Goal: Task Accomplishment & Management: Use online tool/utility

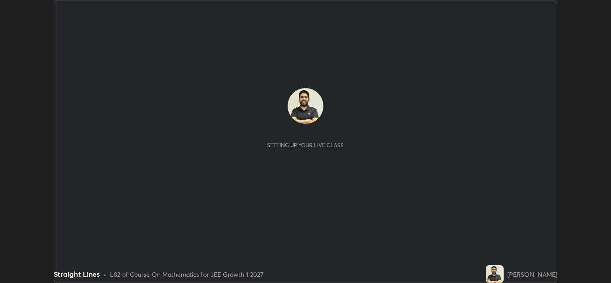
scroll to position [283, 611]
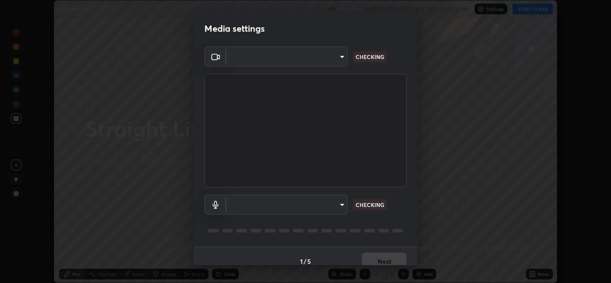
type input "a5fd4db2a2ff04be9e75800ceec395402009cfa99126b0c31c67d7c87717ec82"
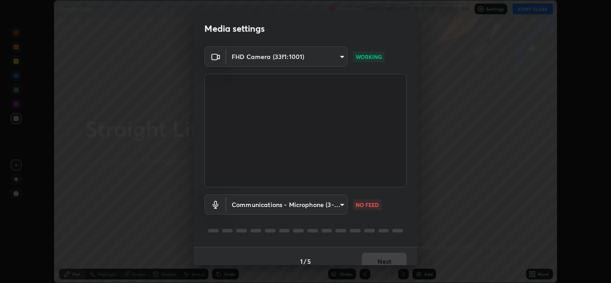
click at [326, 210] on body "Erase all Straight Lines Recording WAS SCHEDULED TO START AT 12:30 PM Settings …" at bounding box center [305, 141] width 611 height 283
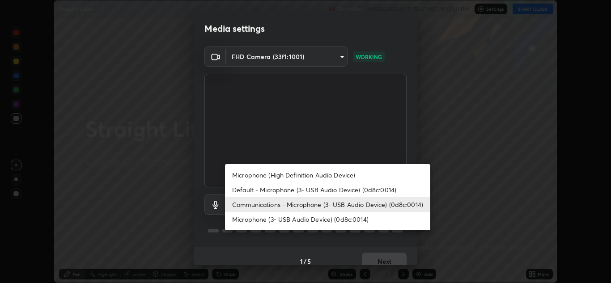
click at [320, 191] on li "Default - Microphone (3- USB Audio Device) (0d8c:0014)" at bounding box center [327, 190] width 205 height 15
type input "default"
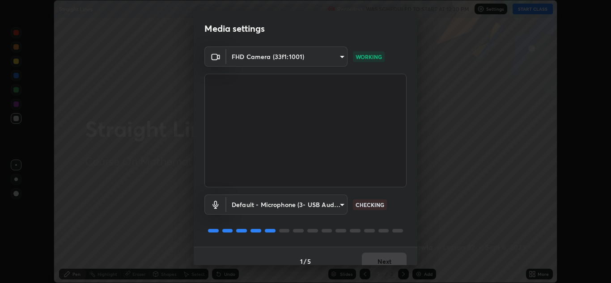
scroll to position [10, 0]
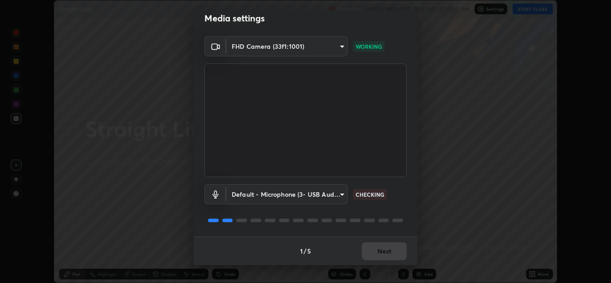
click at [389, 252] on div "1 / 5 Next" at bounding box center [306, 251] width 224 height 29
click at [390, 252] on button "Next" at bounding box center [384, 252] width 45 height 18
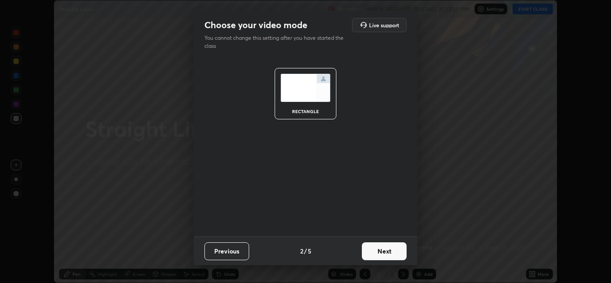
click at [392, 252] on button "Next" at bounding box center [384, 252] width 45 height 18
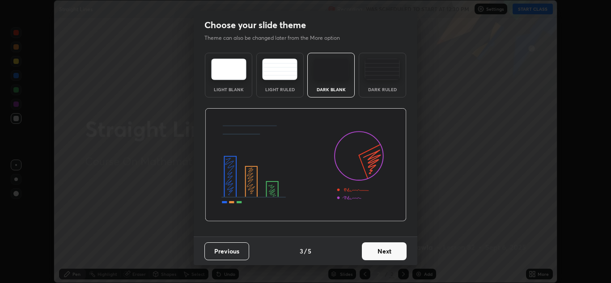
click at [391, 254] on button "Next" at bounding box center [384, 252] width 45 height 18
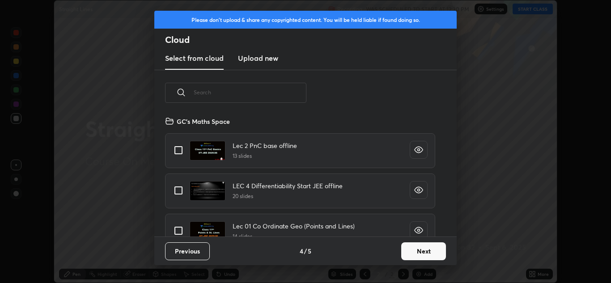
scroll to position [121, 287]
click at [248, 94] on input "text" at bounding box center [250, 92] width 113 height 38
type input "Lec 06"
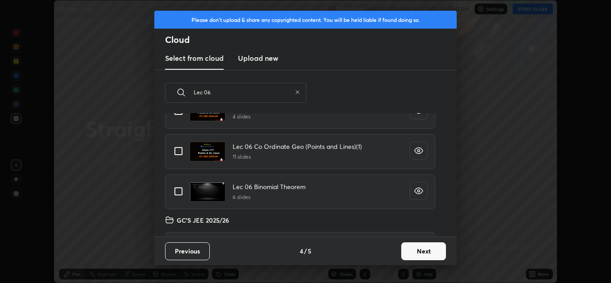
scroll to position [39, 0]
click at [414, 151] on icon "grid" at bounding box center [418, 151] width 9 height 9
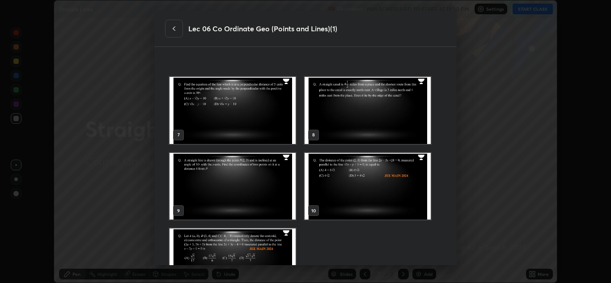
scroll to position [248, 0]
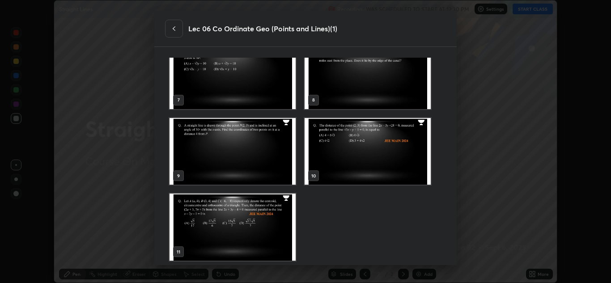
click at [171, 29] on icon at bounding box center [174, 28] width 7 height 7
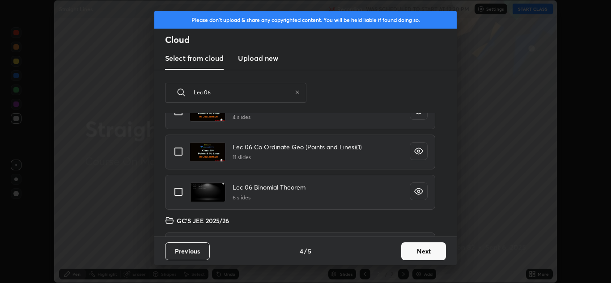
click at [176, 150] on input "grid" at bounding box center [178, 151] width 19 height 19
checkbox input "true"
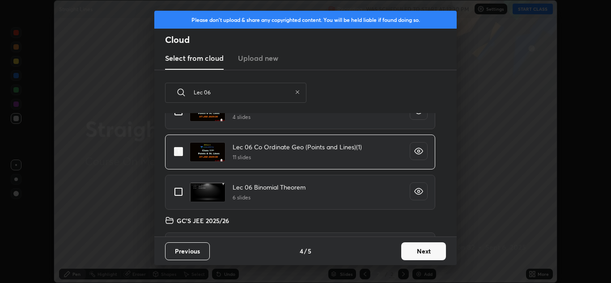
click at [420, 251] on button "Next" at bounding box center [423, 252] width 45 height 18
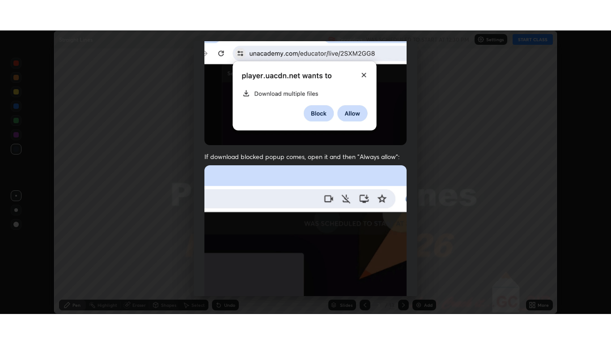
scroll to position [193, 0]
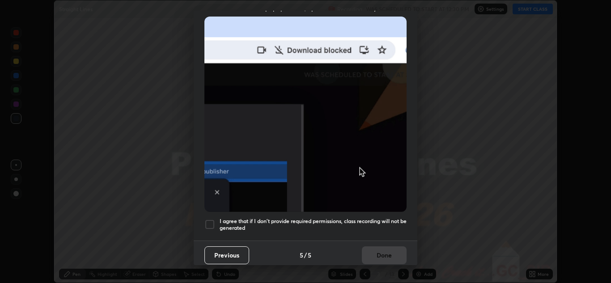
click at [215, 225] on div "I agree that if I don't provide required permissions, class recording will not …" at bounding box center [306, 224] width 202 height 11
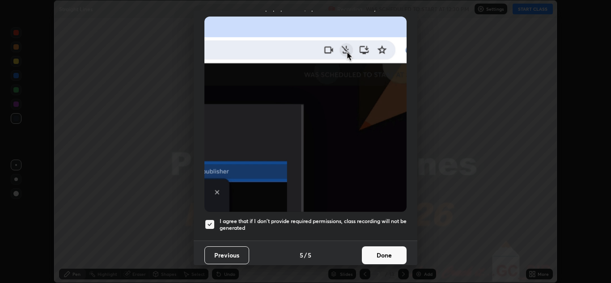
click at [371, 253] on button "Done" at bounding box center [384, 256] width 45 height 18
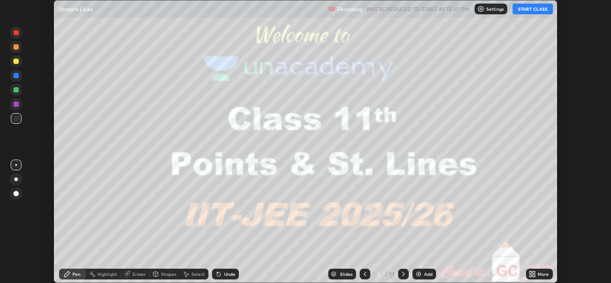
click at [529, 9] on button "START CLASS" at bounding box center [533, 9] width 40 height 11
click at [539, 274] on div "More" at bounding box center [543, 274] width 11 height 4
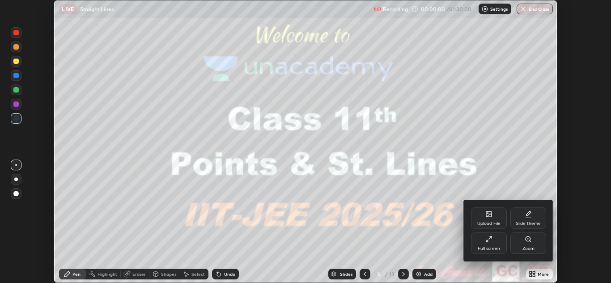
click at [491, 242] on icon at bounding box center [489, 239] width 7 height 7
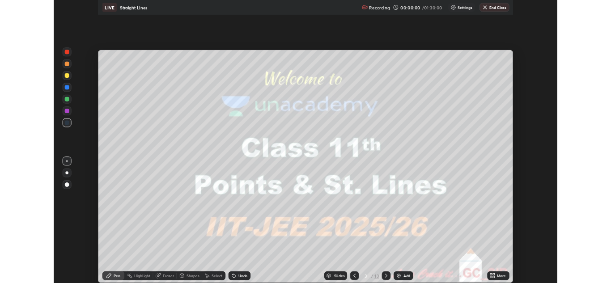
scroll to position [344, 611]
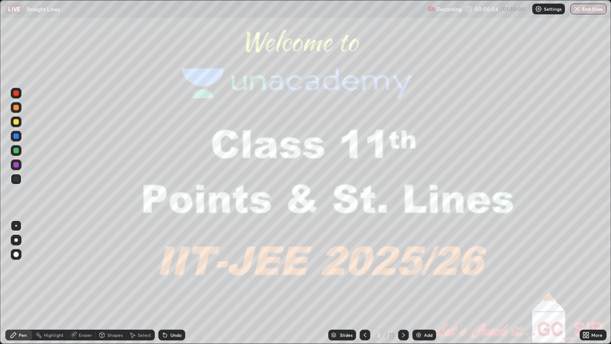
click at [16, 240] on div at bounding box center [16, 240] width 4 height 4
click at [17, 240] on div at bounding box center [16, 240] width 4 height 4
click at [19, 123] on div at bounding box center [16, 121] width 11 height 11
click at [18, 122] on div at bounding box center [15, 121] width 5 height 5
click at [15, 127] on div at bounding box center [16, 121] width 11 height 11
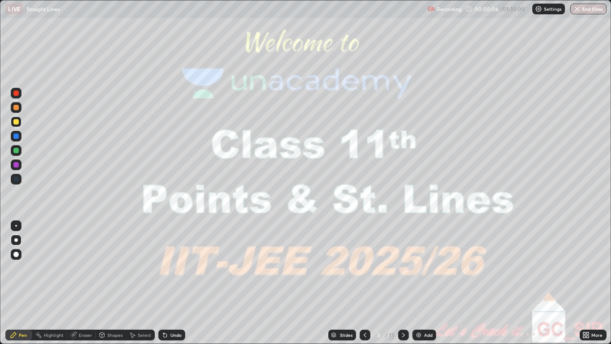
click at [16, 125] on div at bounding box center [16, 121] width 11 height 11
click at [403, 283] on icon at bounding box center [403, 334] width 7 height 7
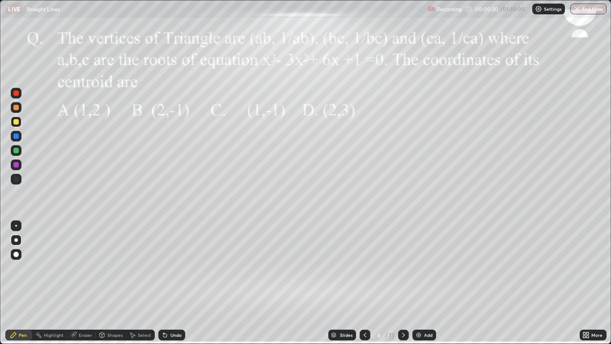
click at [403, 283] on icon at bounding box center [403, 334] width 7 height 7
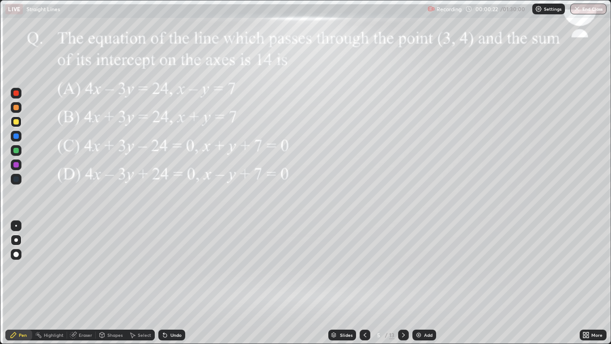
click at [403, 283] on icon at bounding box center [403, 334] width 7 height 7
click at [404, 283] on icon at bounding box center [403, 334] width 7 height 7
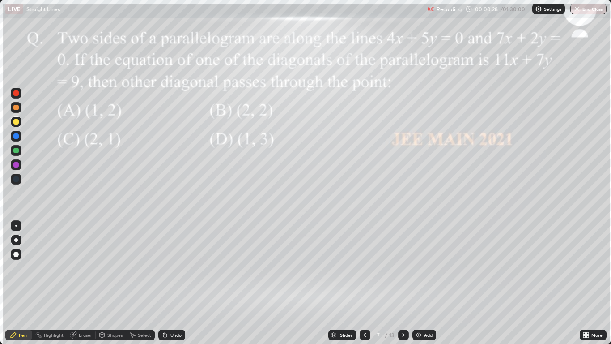
click at [407, 283] on div at bounding box center [403, 334] width 11 height 11
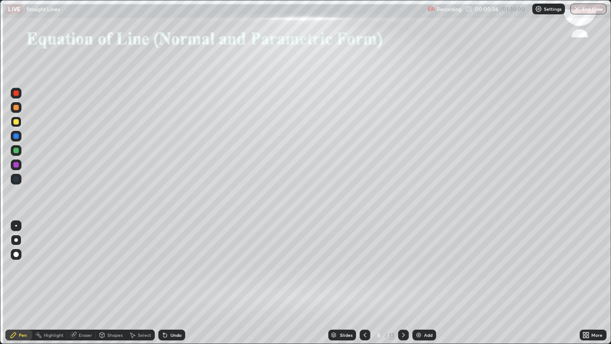
click at [16, 124] on div at bounding box center [15, 121] width 5 height 5
click at [22, 283] on div "Pen" at bounding box center [23, 335] width 8 height 4
click at [16, 241] on div at bounding box center [16, 240] width 4 height 4
click at [14, 235] on div at bounding box center [16, 240] width 11 height 11
click at [14, 256] on div at bounding box center [15, 254] width 5 height 5
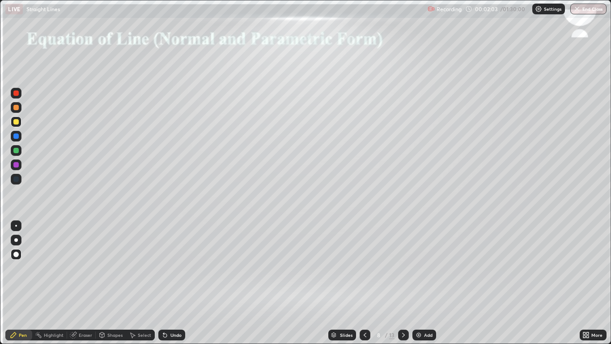
click at [17, 153] on div at bounding box center [15, 150] width 5 height 5
click at [15, 152] on div at bounding box center [15, 150] width 5 height 5
click at [11, 123] on div at bounding box center [16, 121] width 11 height 11
click at [16, 154] on div at bounding box center [16, 150] width 11 height 11
click at [18, 167] on div at bounding box center [15, 164] width 5 height 5
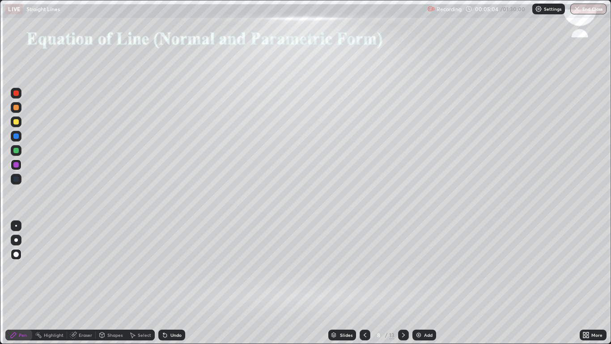
click at [163, 283] on icon at bounding box center [165, 335] width 4 height 4
click at [164, 283] on icon at bounding box center [165, 335] width 4 height 4
click at [14, 148] on div at bounding box center [15, 150] width 5 height 5
click at [174, 283] on div "Undo" at bounding box center [176, 335] width 11 height 4
click at [18, 167] on div at bounding box center [16, 164] width 11 height 11
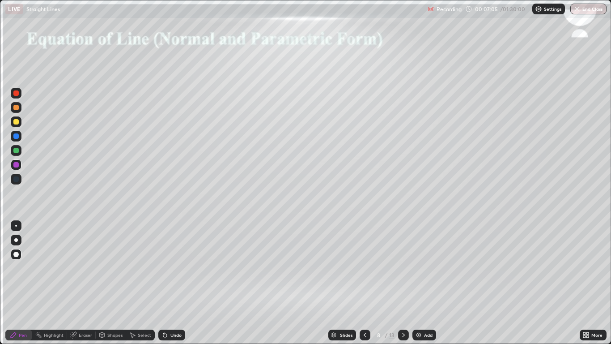
click at [405, 283] on icon at bounding box center [403, 334] width 7 height 7
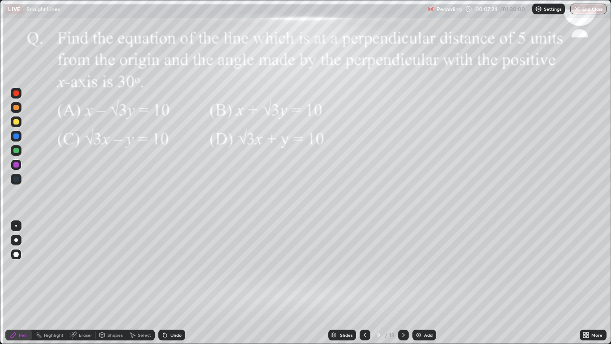
click at [17, 150] on div at bounding box center [15, 150] width 5 height 5
click at [16, 122] on div at bounding box center [15, 121] width 5 height 5
click at [16, 165] on div at bounding box center [15, 164] width 5 height 5
click at [16, 151] on div at bounding box center [15, 150] width 5 height 5
click at [17, 137] on div at bounding box center [15, 135] width 5 height 5
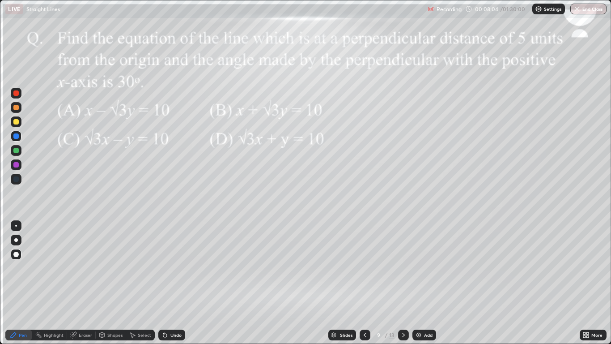
click at [399, 283] on div at bounding box center [403, 334] width 11 height 11
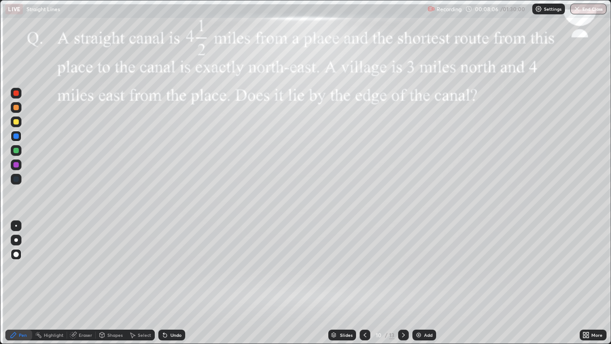
click at [15, 93] on div at bounding box center [15, 92] width 5 height 5
click at [15, 111] on div at bounding box center [16, 107] width 11 height 11
click at [16, 124] on div at bounding box center [15, 121] width 5 height 5
click at [20, 148] on div at bounding box center [16, 150] width 11 height 11
click at [172, 283] on div "Undo" at bounding box center [176, 335] width 11 height 4
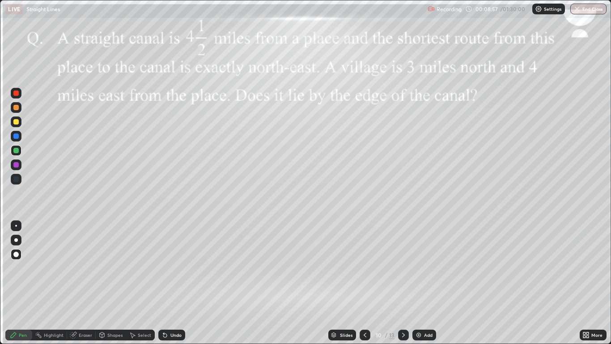
click at [17, 167] on div at bounding box center [15, 164] width 5 height 5
click at [16, 122] on div at bounding box center [15, 121] width 5 height 5
click at [16, 95] on div at bounding box center [15, 92] width 5 height 5
click at [171, 283] on div "Undo" at bounding box center [176, 335] width 11 height 4
click at [105, 283] on icon at bounding box center [101, 334] width 7 height 7
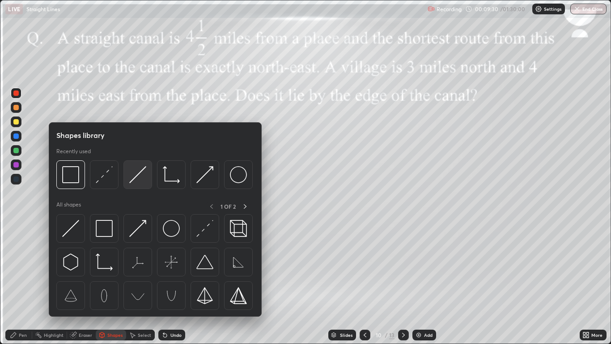
click at [137, 181] on img at bounding box center [137, 174] width 17 height 17
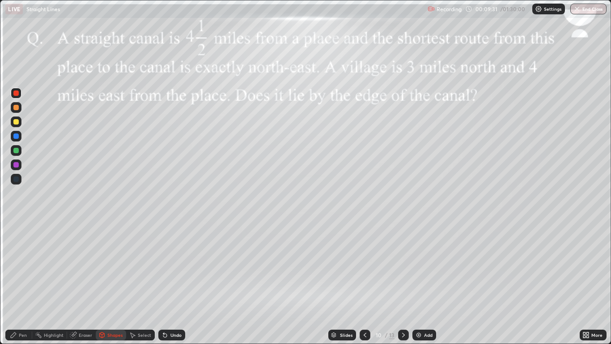
click at [17, 166] on div at bounding box center [15, 164] width 5 height 5
click at [15, 283] on div "Pen" at bounding box center [18, 334] width 27 height 11
click at [18, 165] on div at bounding box center [15, 164] width 5 height 5
click at [17, 155] on div at bounding box center [16, 150] width 11 height 11
click at [17, 151] on div at bounding box center [15, 150] width 5 height 5
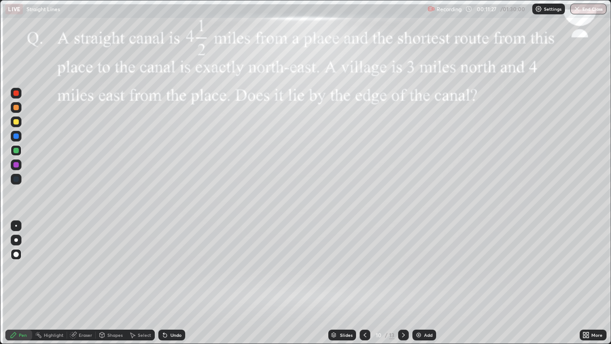
click at [171, 283] on div "Undo" at bounding box center [176, 335] width 11 height 4
click at [168, 283] on div "Undo" at bounding box center [171, 334] width 27 height 11
click at [17, 161] on div at bounding box center [16, 164] width 11 height 11
click at [174, 283] on div "Undo" at bounding box center [176, 335] width 11 height 4
click at [15, 151] on div at bounding box center [15, 150] width 5 height 5
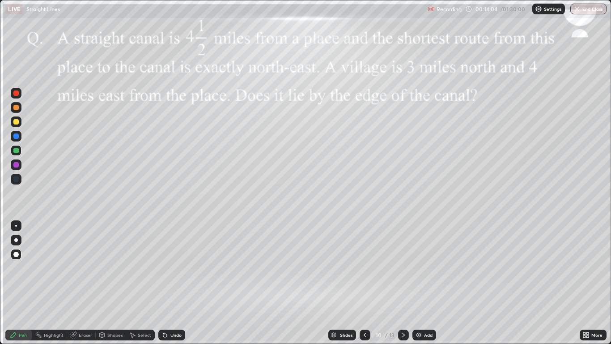
click at [171, 283] on div "Undo" at bounding box center [176, 335] width 11 height 4
click at [16, 243] on div at bounding box center [16, 240] width 11 height 11
click at [403, 283] on icon at bounding box center [403, 334] width 7 height 7
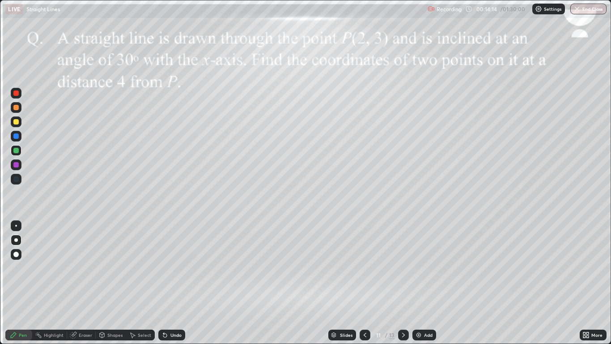
click at [16, 97] on div at bounding box center [16, 93] width 11 height 11
click at [17, 122] on div at bounding box center [15, 121] width 5 height 5
click at [171, 283] on div "Undo" at bounding box center [171, 334] width 27 height 11
click at [17, 166] on div at bounding box center [15, 164] width 5 height 5
click at [17, 151] on div at bounding box center [15, 150] width 5 height 5
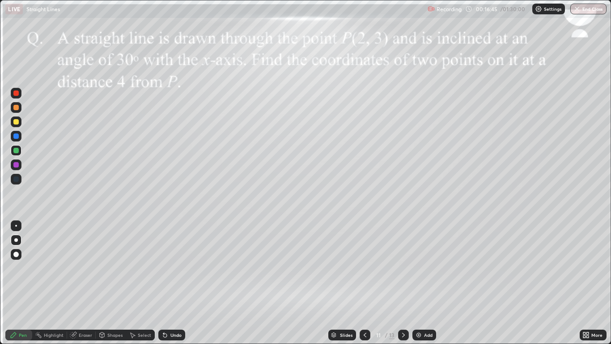
click at [174, 283] on div "Undo" at bounding box center [176, 335] width 11 height 4
click at [16, 165] on div at bounding box center [15, 164] width 5 height 5
click at [86, 283] on div "Eraser" at bounding box center [85, 335] width 13 height 4
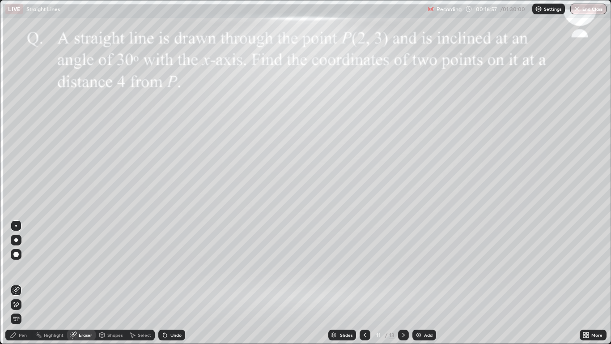
click at [27, 283] on div "Pen" at bounding box center [18, 334] width 27 height 11
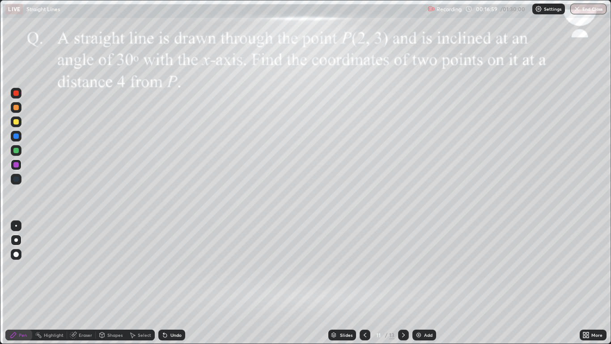
click at [13, 152] on div at bounding box center [15, 150] width 5 height 5
click at [171, 283] on div "Undo" at bounding box center [176, 335] width 11 height 4
click at [78, 283] on div "Eraser" at bounding box center [81, 334] width 29 height 11
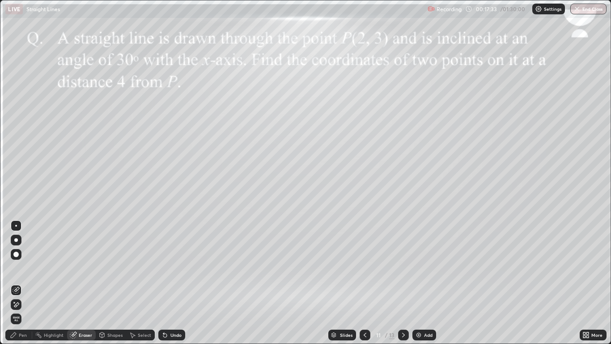
click at [20, 283] on div "Pen" at bounding box center [23, 335] width 8 height 4
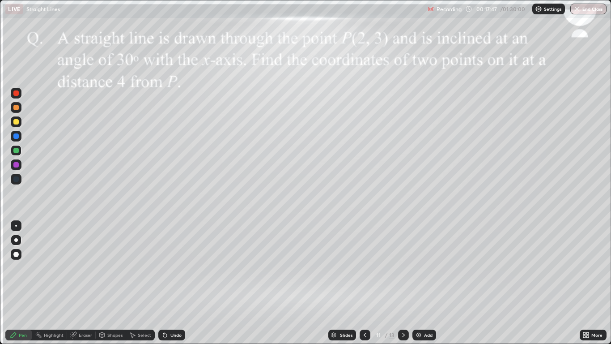
click at [139, 283] on div "Select" at bounding box center [144, 335] width 13 height 4
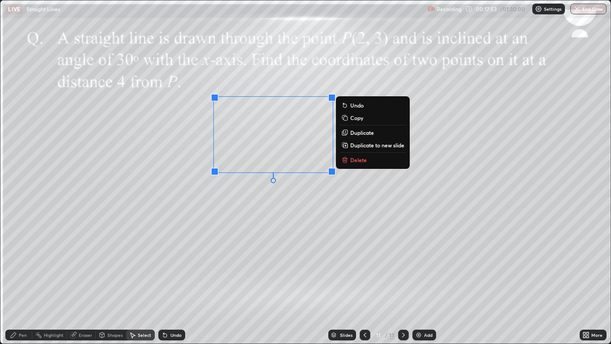
click at [357, 136] on p "Duplicate" at bounding box center [362, 132] width 24 height 7
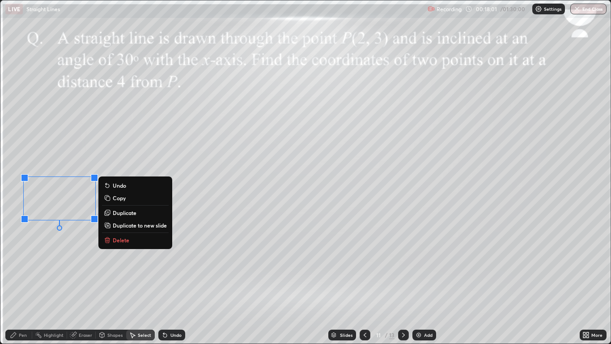
click at [21, 283] on div "Pen" at bounding box center [23, 335] width 8 height 4
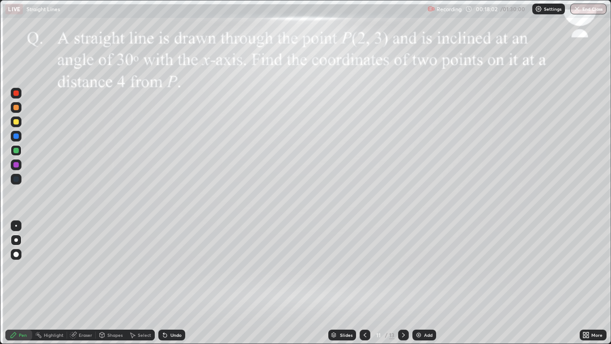
click at [77, 283] on div "Eraser" at bounding box center [81, 334] width 29 height 11
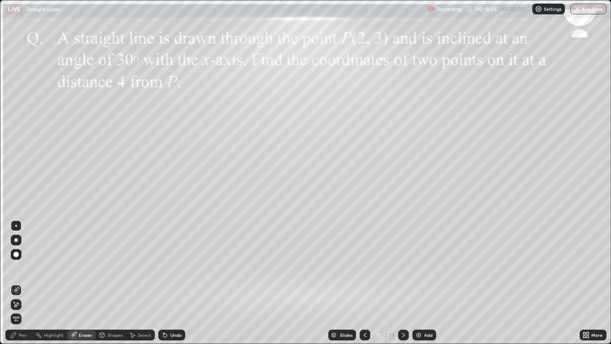
click at [21, 283] on div "Pen" at bounding box center [23, 335] width 8 height 4
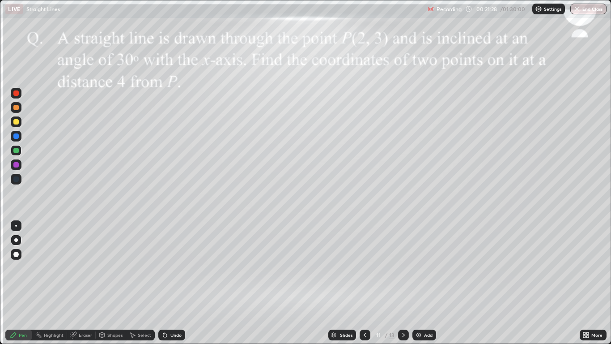
click at [16, 165] on div at bounding box center [15, 164] width 5 height 5
click at [103, 283] on icon at bounding box center [102, 334] width 5 height 5
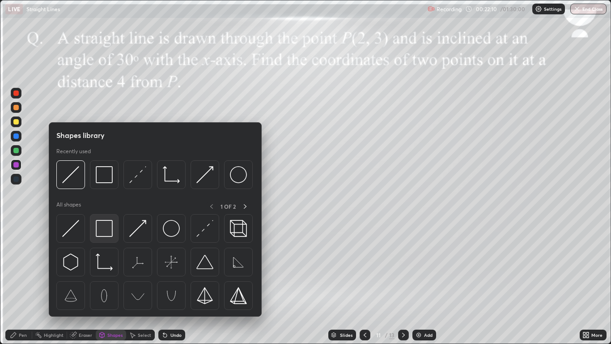
click at [102, 236] on img at bounding box center [104, 228] width 17 height 17
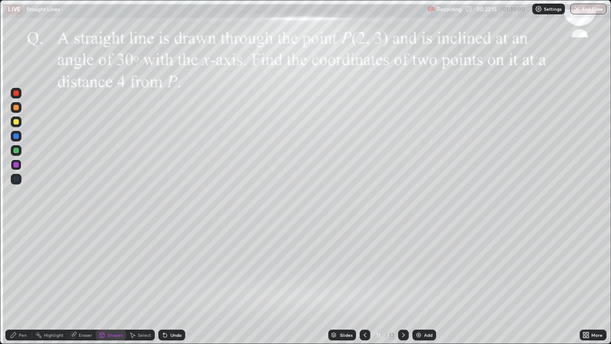
click at [23, 283] on div "Pen" at bounding box center [23, 335] width 8 height 4
click at [407, 283] on div at bounding box center [403, 334] width 11 height 11
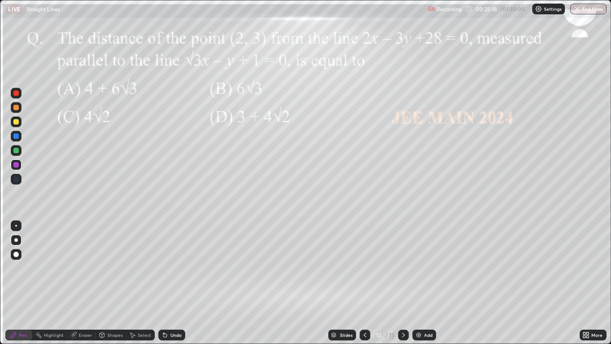
click at [16, 120] on div at bounding box center [15, 121] width 5 height 5
click at [172, 283] on div "Undo" at bounding box center [171, 334] width 27 height 11
click at [19, 138] on div at bounding box center [16, 136] width 11 height 11
click at [16, 166] on div at bounding box center [15, 164] width 5 height 5
click at [17, 150] on div at bounding box center [15, 150] width 5 height 5
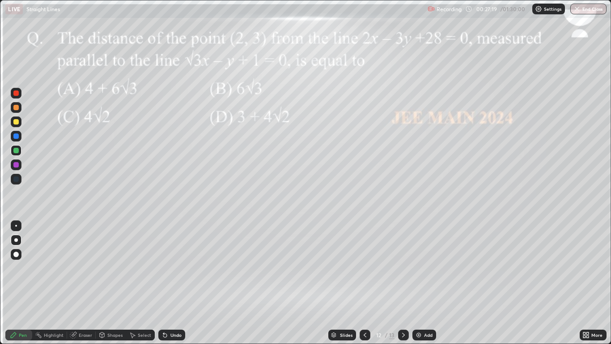
click at [16, 126] on div at bounding box center [16, 121] width 11 height 11
click at [18, 137] on div at bounding box center [15, 135] width 5 height 5
click at [171, 283] on div "Undo" at bounding box center [171, 334] width 27 height 11
click at [171, 283] on div "Undo" at bounding box center [176, 335] width 11 height 4
click at [171, 283] on div "Undo" at bounding box center [171, 334] width 27 height 11
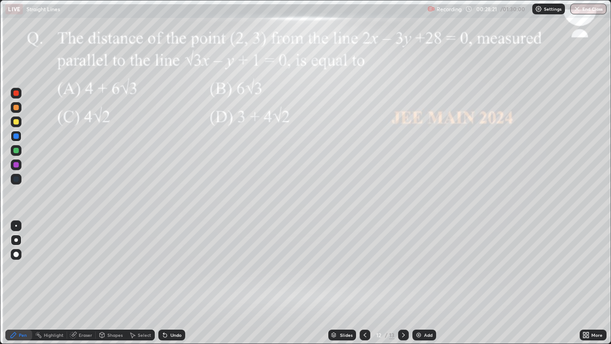
click at [171, 283] on div "Undo" at bounding box center [171, 334] width 27 height 11
click at [17, 165] on div at bounding box center [15, 164] width 5 height 5
click at [16, 149] on div at bounding box center [15, 150] width 5 height 5
click at [17, 123] on div at bounding box center [15, 121] width 5 height 5
click at [132, 283] on icon at bounding box center [133, 335] width 5 height 5
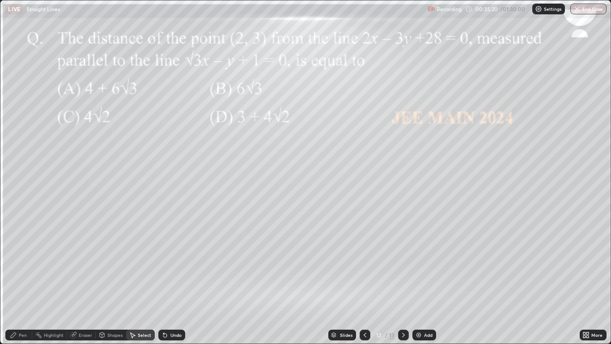
click at [19, 283] on div "Pen" at bounding box center [23, 335] width 8 height 4
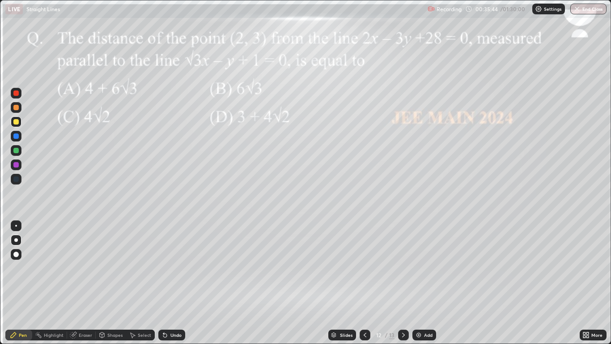
click at [422, 283] on img at bounding box center [418, 334] width 7 height 7
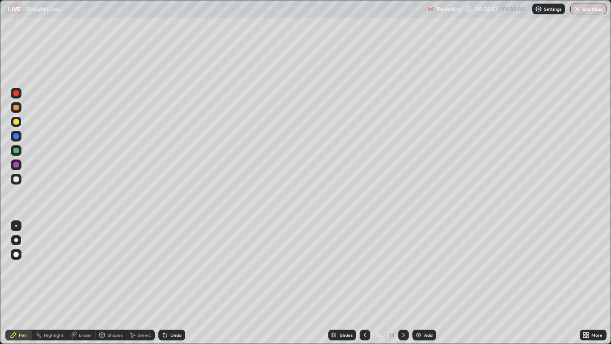
click at [15, 166] on div at bounding box center [15, 164] width 5 height 5
click at [15, 125] on div at bounding box center [16, 121] width 11 height 11
click at [364, 283] on icon at bounding box center [365, 334] width 7 height 7
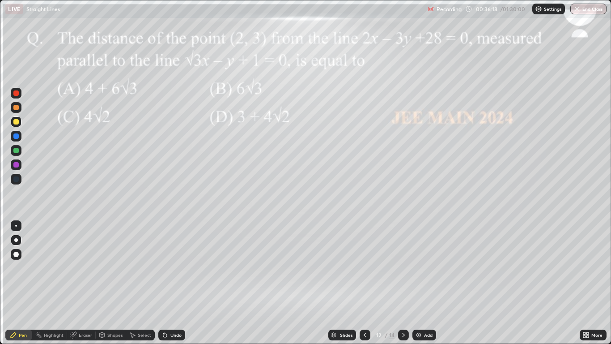
click at [403, 283] on icon at bounding box center [403, 334] width 7 height 7
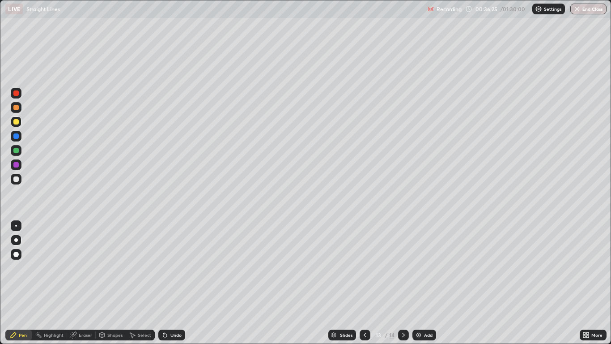
click at [367, 283] on icon at bounding box center [365, 334] width 7 height 7
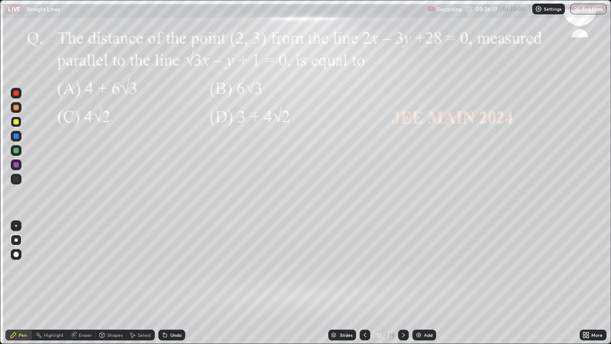
click at [400, 283] on icon at bounding box center [403, 334] width 7 height 7
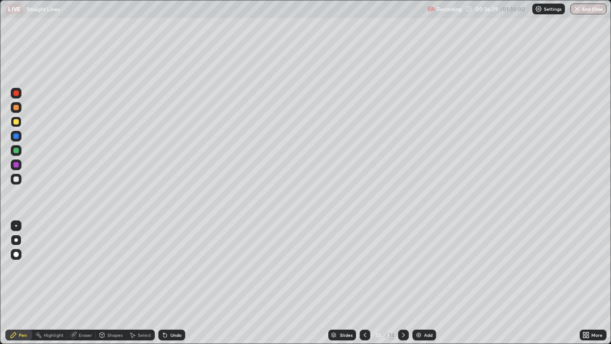
click at [18, 151] on div at bounding box center [15, 150] width 5 height 5
click at [79, 283] on div "Eraser" at bounding box center [85, 335] width 13 height 4
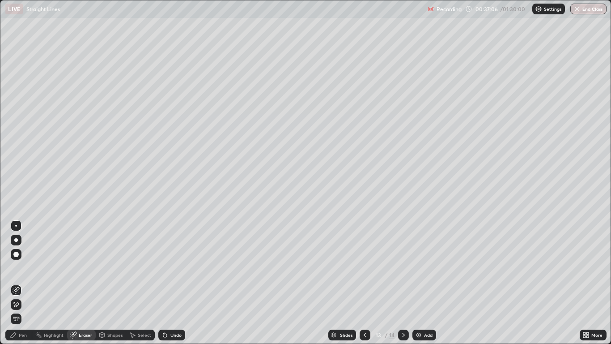
click at [20, 283] on div "Pen" at bounding box center [23, 335] width 8 height 4
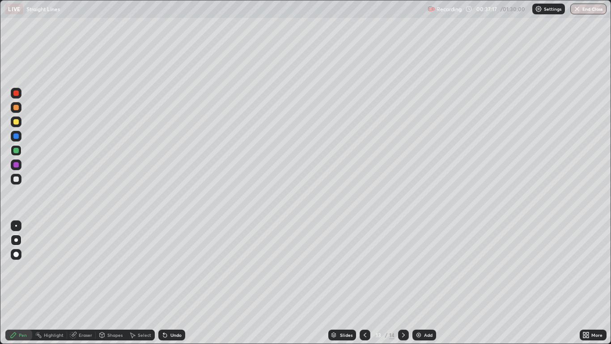
click at [167, 283] on icon at bounding box center [165, 334] width 7 height 7
click at [16, 93] on div at bounding box center [15, 92] width 5 height 5
click at [18, 165] on div at bounding box center [15, 164] width 5 height 5
click at [18, 152] on div at bounding box center [15, 150] width 5 height 5
click at [364, 283] on icon at bounding box center [365, 335] width 3 height 4
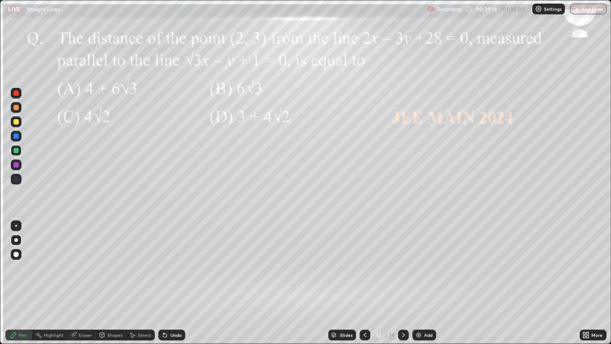
click at [404, 283] on icon at bounding box center [403, 334] width 7 height 7
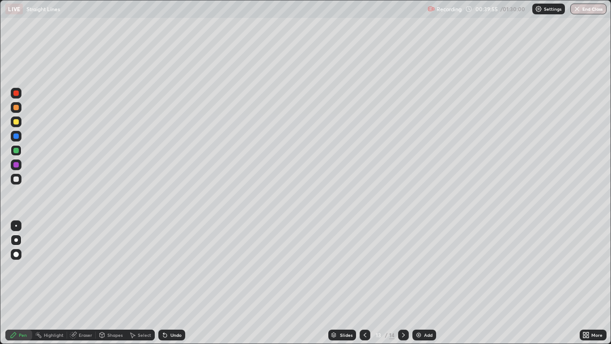
click at [18, 179] on div at bounding box center [15, 178] width 5 height 5
click at [365, 283] on icon at bounding box center [365, 334] width 7 height 7
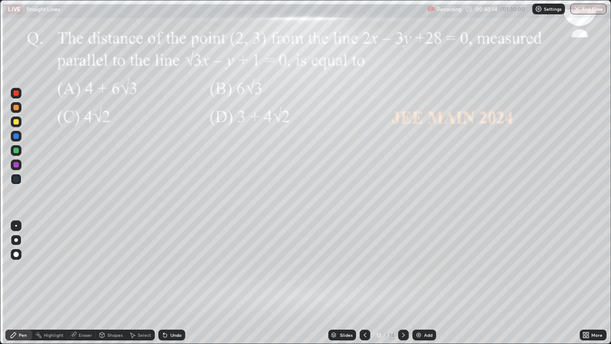
click at [17, 91] on div at bounding box center [15, 92] width 5 height 5
click at [16, 94] on div at bounding box center [15, 92] width 5 height 5
click at [404, 283] on icon at bounding box center [403, 334] width 7 height 7
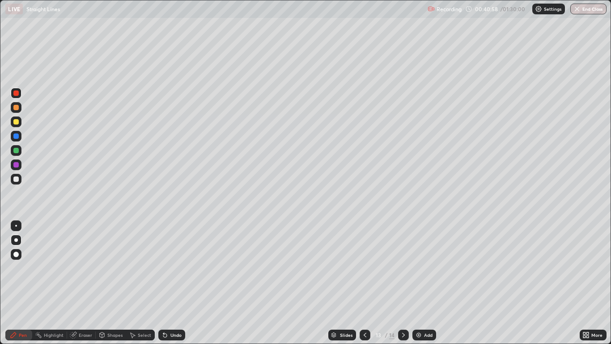
click at [405, 283] on icon at bounding box center [403, 334] width 7 height 7
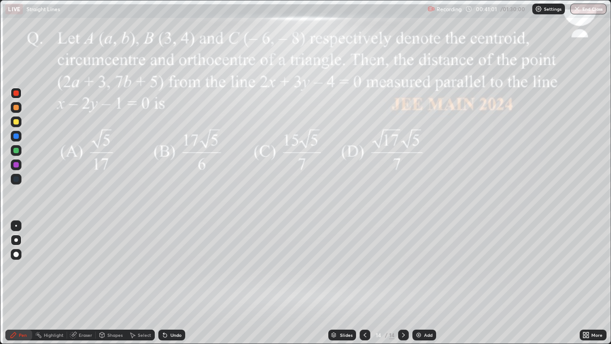
click at [365, 283] on icon at bounding box center [365, 334] width 7 height 7
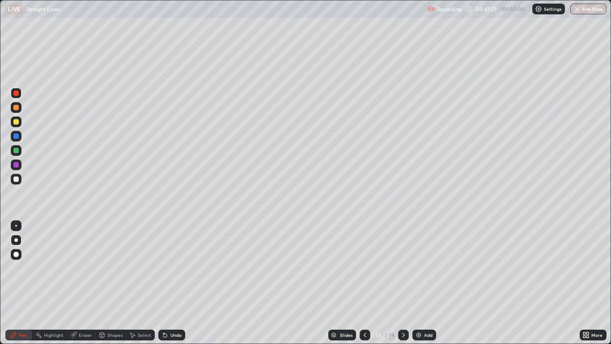
click at [367, 283] on icon at bounding box center [365, 334] width 7 height 7
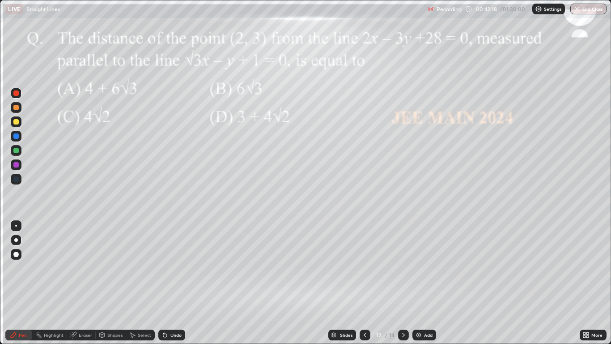
click at [403, 283] on icon at bounding box center [403, 334] width 7 height 7
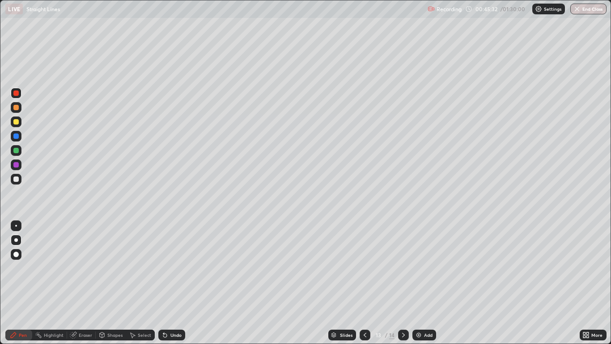
click at [403, 283] on icon at bounding box center [403, 334] width 7 height 7
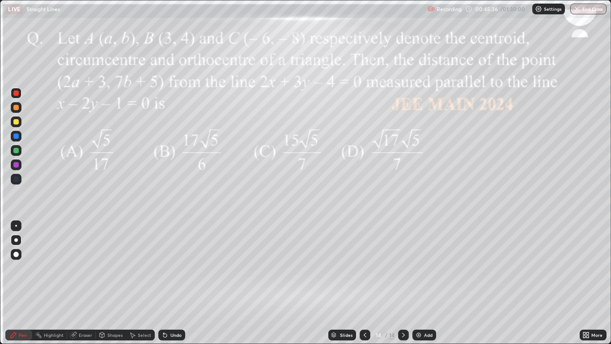
click at [365, 283] on icon at bounding box center [365, 334] width 7 height 7
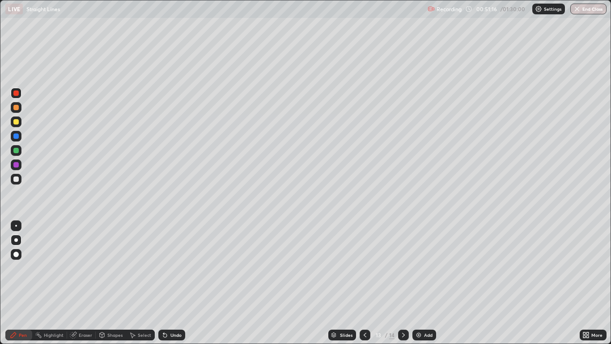
click at [421, 283] on img at bounding box center [418, 334] width 7 height 7
click at [16, 179] on div at bounding box center [15, 178] width 5 height 5
click at [15, 179] on div at bounding box center [15, 178] width 5 height 5
click at [17, 151] on div at bounding box center [15, 150] width 5 height 5
click at [424, 283] on div "Add" at bounding box center [428, 335] width 9 height 4
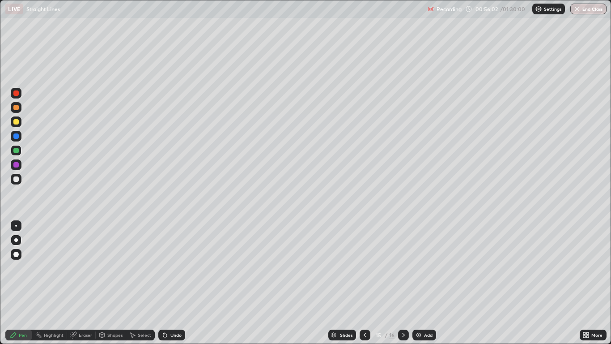
click at [21, 124] on div at bounding box center [16, 121] width 11 height 11
click at [17, 92] on div at bounding box center [15, 92] width 5 height 5
click at [17, 179] on div at bounding box center [15, 178] width 5 height 5
click at [403, 283] on icon at bounding box center [403, 335] width 3 height 4
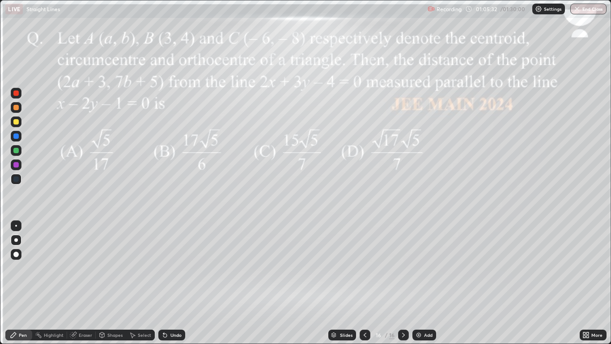
click at [365, 283] on icon at bounding box center [365, 334] width 7 height 7
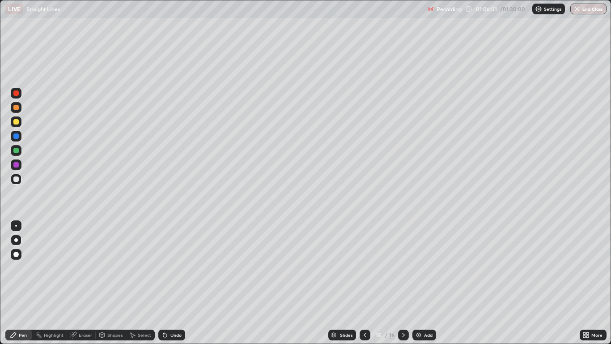
click at [405, 283] on icon at bounding box center [403, 334] width 7 height 7
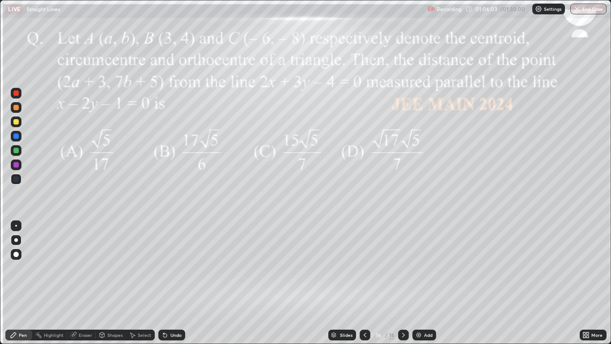
click at [16, 151] on div at bounding box center [15, 150] width 5 height 5
click at [585, 283] on icon at bounding box center [585, 333] width 2 height 2
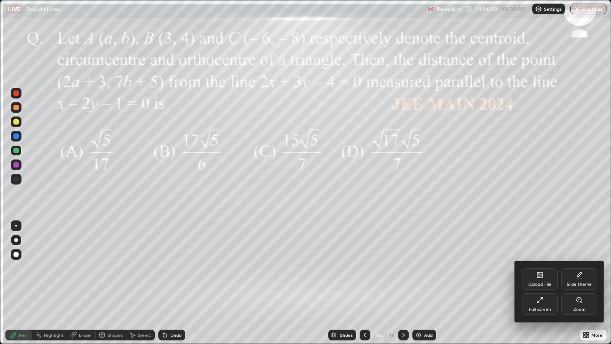
click at [543, 283] on div "Full screen" at bounding box center [540, 309] width 22 height 4
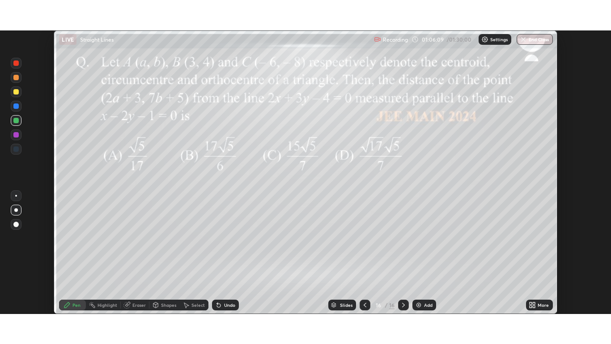
scroll to position [44476, 44148]
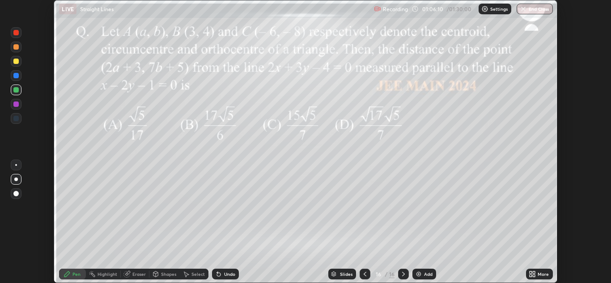
click at [546, 276] on div "More" at bounding box center [543, 274] width 11 height 4
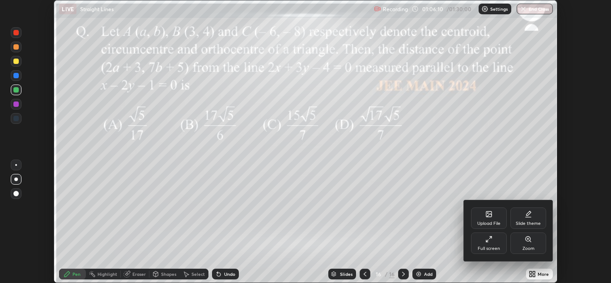
click at [487, 241] on icon at bounding box center [489, 239] width 7 height 7
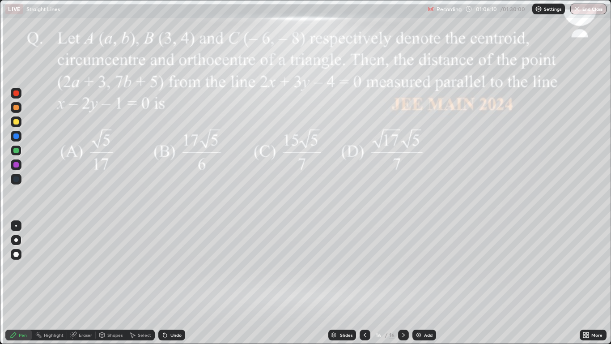
scroll to position [344, 611]
click at [14, 138] on div at bounding box center [15, 135] width 5 height 5
click at [16, 283] on icon at bounding box center [13, 334] width 5 height 5
click at [16, 240] on div at bounding box center [16, 240] width 4 height 4
click at [20, 283] on div "Pen" at bounding box center [23, 335] width 8 height 4
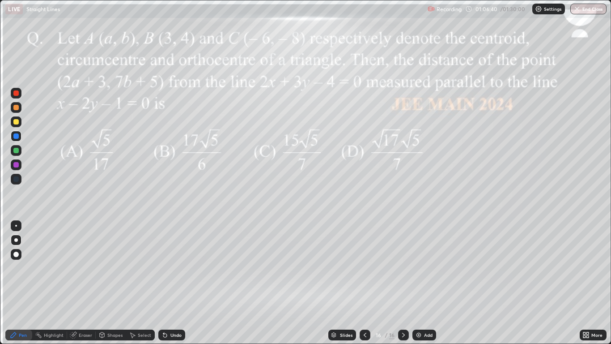
click at [17, 153] on div at bounding box center [15, 150] width 5 height 5
click at [15, 166] on div at bounding box center [15, 164] width 5 height 5
click at [133, 283] on icon at bounding box center [132, 334] width 7 height 7
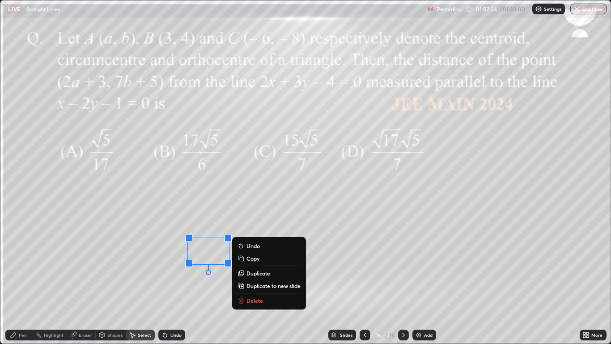
click at [17, 283] on icon at bounding box center [13, 334] width 7 height 7
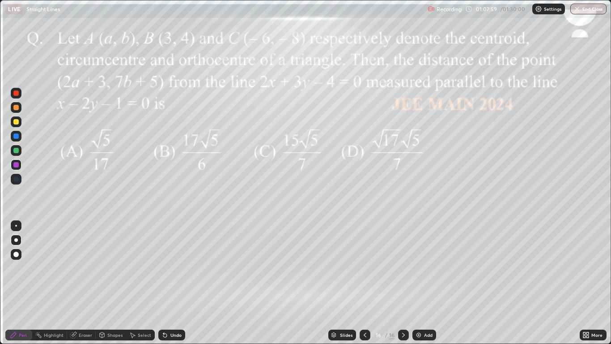
click at [16, 151] on div at bounding box center [15, 150] width 5 height 5
click at [17, 140] on div at bounding box center [16, 136] width 11 height 11
click at [365, 283] on icon at bounding box center [365, 334] width 7 height 7
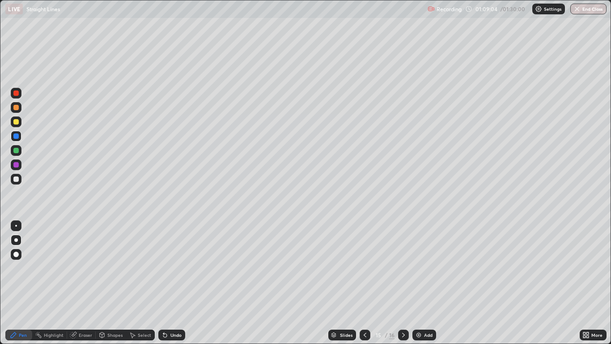
click at [365, 283] on icon at bounding box center [365, 334] width 7 height 7
click at [362, 283] on icon at bounding box center [365, 334] width 7 height 7
click at [365, 283] on icon at bounding box center [365, 334] width 7 height 7
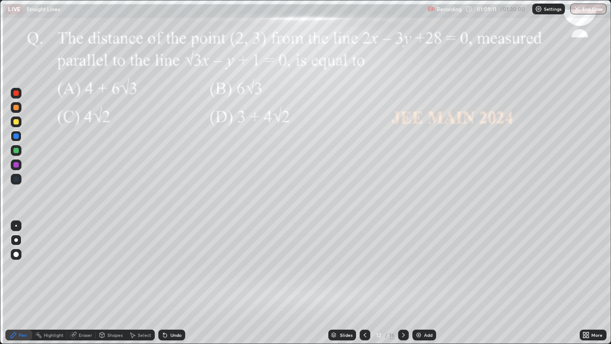
click at [402, 283] on icon at bounding box center [403, 334] width 7 height 7
click at [400, 283] on div at bounding box center [403, 334] width 11 height 11
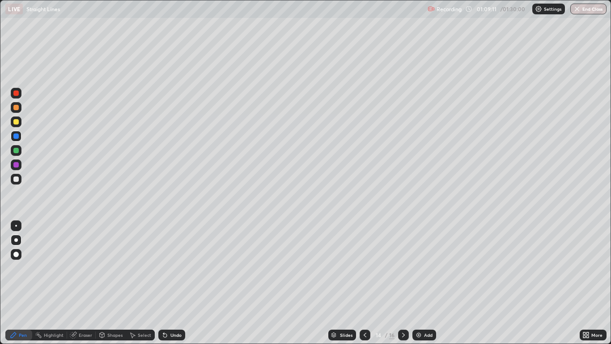
click at [403, 283] on icon at bounding box center [403, 335] width 3 height 4
click at [404, 283] on icon at bounding box center [403, 334] width 7 height 7
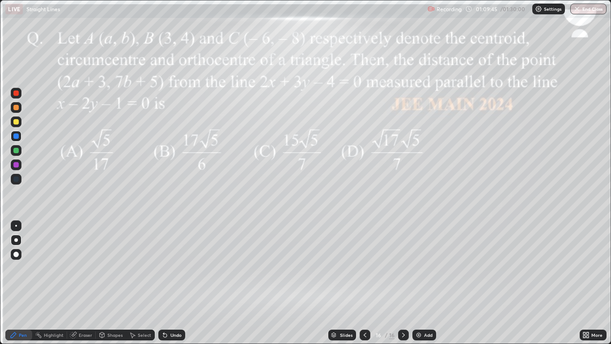
click at [17, 164] on div at bounding box center [15, 164] width 5 height 5
click at [17, 136] on div at bounding box center [15, 135] width 5 height 5
click at [21, 109] on div at bounding box center [16, 107] width 11 height 11
click at [169, 283] on div "Undo" at bounding box center [171, 334] width 27 height 11
click at [17, 150] on div at bounding box center [15, 150] width 5 height 5
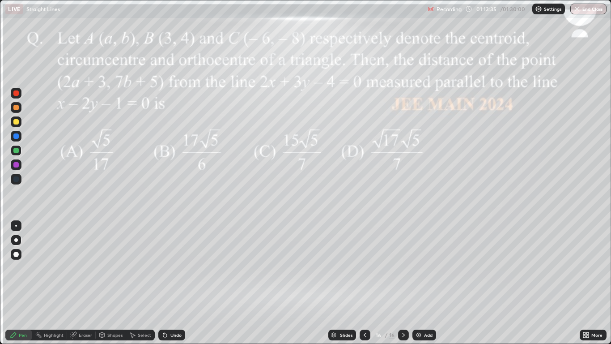
click at [21, 166] on div at bounding box center [16, 164] width 11 height 11
click at [17, 149] on div at bounding box center [15, 150] width 5 height 5
click at [169, 283] on div "Undo" at bounding box center [171, 334] width 27 height 11
click at [79, 283] on div "Eraser" at bounding box center [85, 335] width 13 height 4
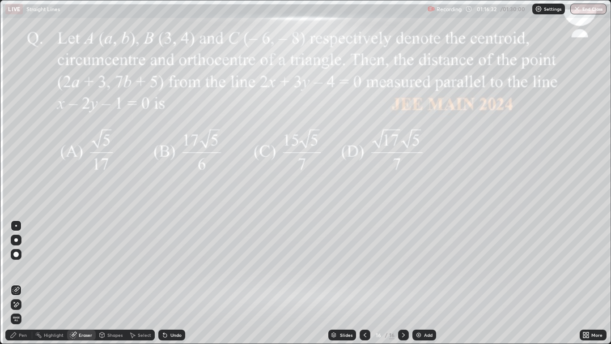
click at [14, 283] on icon at bounding box center [13, 334] width 5 height 5
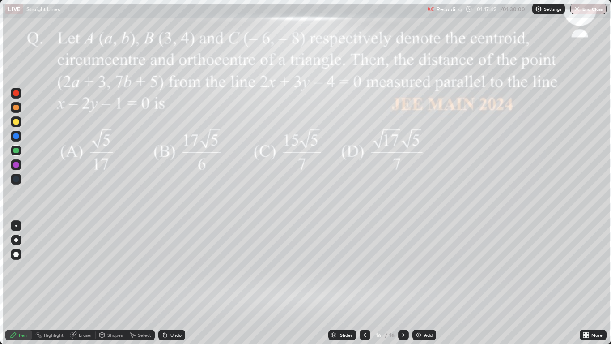
click at [169, 283] on div "Undo" at bounding box center [171, 334] width 27 height 11
click at [168, 283] on div "Undo" at bounding box center [171, 334] width 27 height 11
click at [169, 283] on div "Undo" at bounding box center [171, 334] width 27 height 11
click at [167, 283] on icon at bounding box center [165, 334] width 7 height 7
click at [167, 283] on div "Undo" at bounding box center [171, 334] width 27 height 11
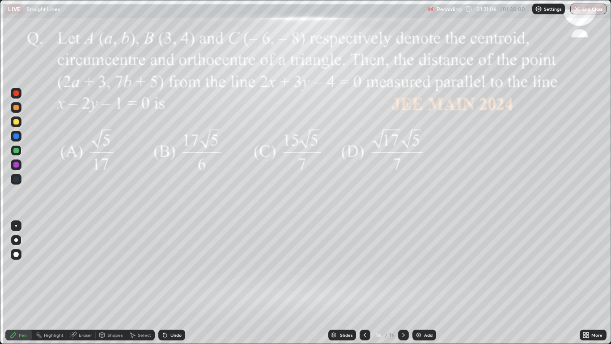
click at [425, 283] on div "Add" at bounding box center [425, 334] width 24 height 11
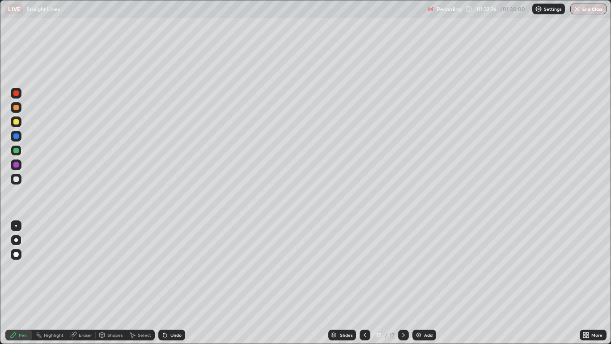
click at [581, 12] on button "End Class" at bounding box center [589, 9] width 36 height 11
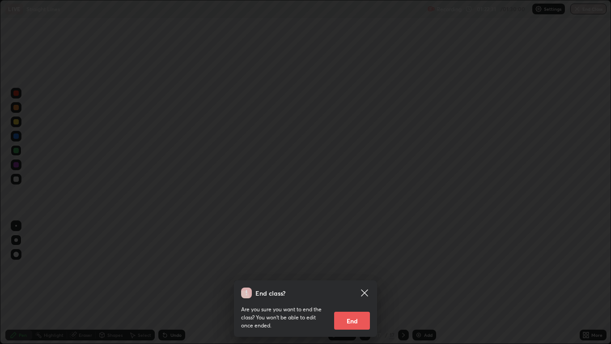
click at [362, 283] on button "End" at bounding box center [352, 321] width 36 height 18
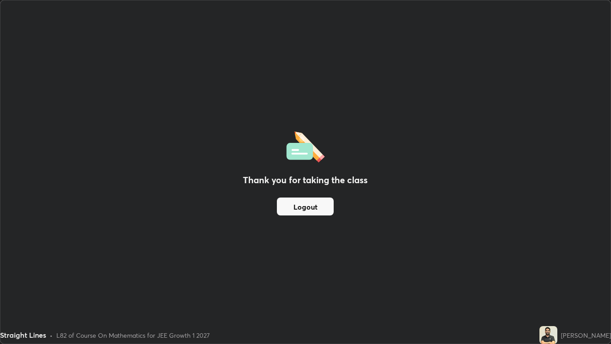
click at [313, 208] on button "Logout" at bounding box center [305, 206] width 57 height 18
click at [308, 210] on button "Logout" at bounding box center [305, 206] width 57 height 18
click at [298, 212] on button "Logout" at bounding box center [305, 206] width 57 height 18
